Goal: Complete application form: Complete application form

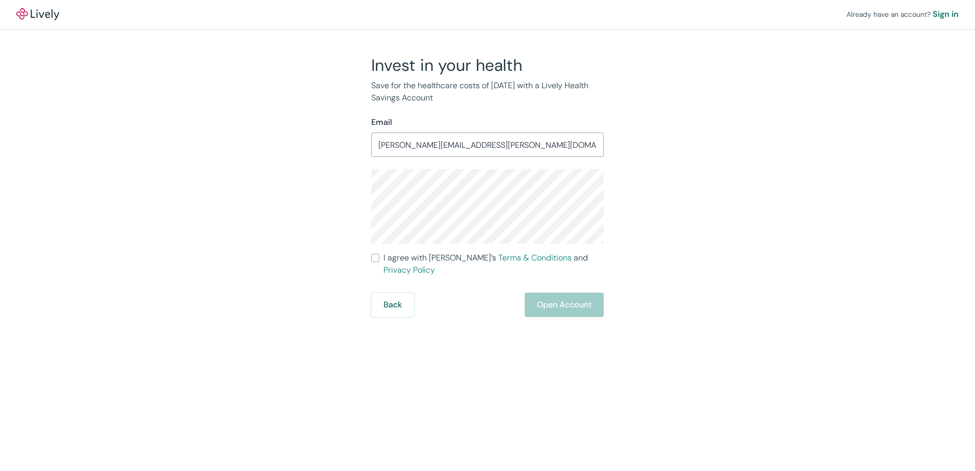
click at [377, 258] on input "I agree with Lively’s Terms & Conditions and Privacy Policy" at bounding box center [375, 258] width 8 height 8
checkbox input "true"
click at [598, 293] on div "Back Open Account" at bounding box center [487, 305] width 233 height 24
click at [569, 293] on div "Back Open Account" at bounding box center [487, 305] width 233 height 24
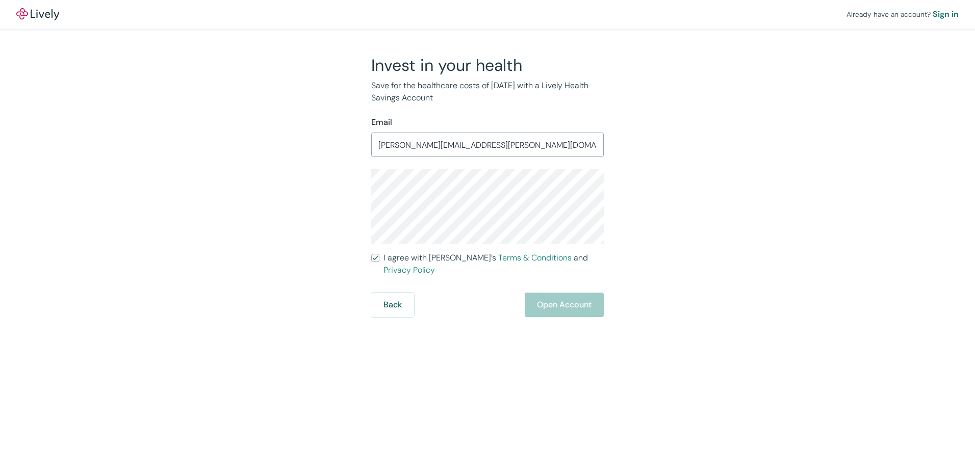
drag, startPoint x: 569, startPoint y: 290, endPoint x: 563, endPoint y: 245, distance: 45.7
click at [569, 293] on div "Back Open Account" at bounding box center [487, 305] width 233 height 24
click at [485, 147] on input "[PERSON_NAME][EMAIL_ADDRESS][PERSON_NAME][DOMAIN_NAME]" at bounding box center [487, 145] width 233 height 20
click at [487, 138] on input "[PERSON_NAME][EMAIL_ADDRESS][PERSON_NAME][DOMAIN_NAME]" at bounding box center [487, 145] width 233 height 20
click at [486, 138] on input "[PERSON_NAME][EMAIL_ADDRESS][PERSON_NAME][DOMAIN_NAME]" at bounding box center [487, 145] width 233 height 20
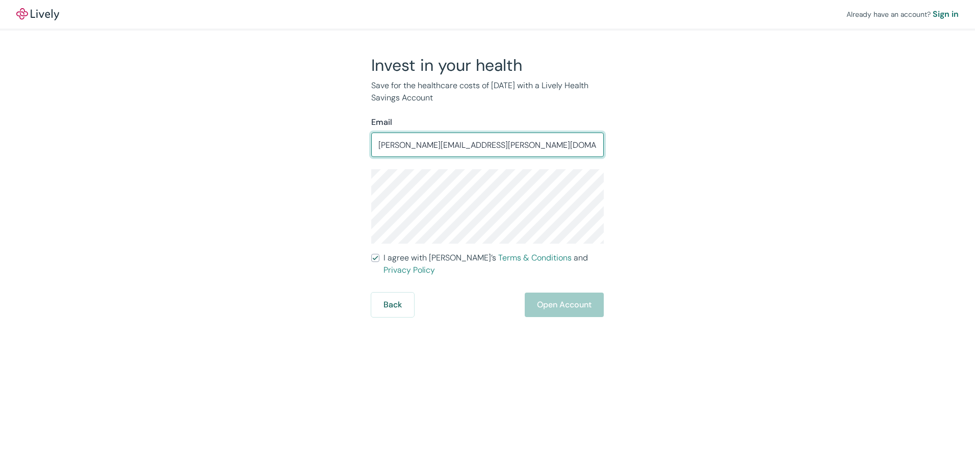
click at [486, 138] on input "[PERSON_NAME][EMAIL_ADDRESS][PERSON_NAME][DOMAIN_NAME]" at bounding box center [487, 145] width 233 height 20
click at [775, 170] on div "Already have an account? Sign in Invest in your health Save for the healthcare …" at bounding box center [487, 158] width 975 height 317
click at [764, 106] on div "Already have an account? Sign in Invest in your health Save for the healthcare …" at bounding box center [487, 158] width 975 height 317
